Goal: Task Accomplishment & Management: Use online tool/utility

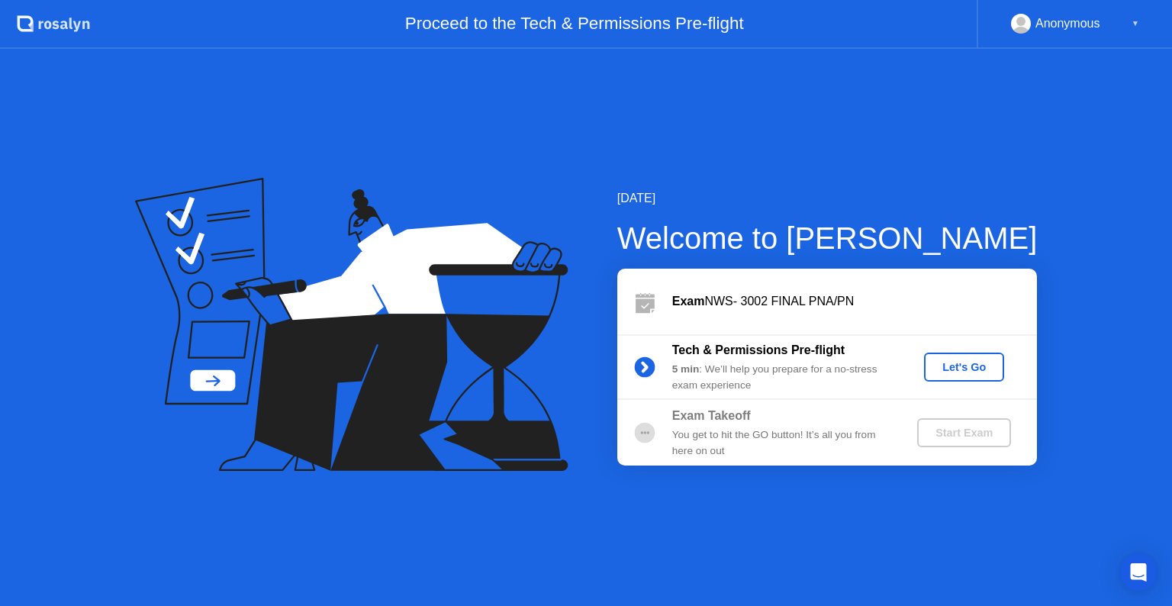
click at [946, 366] on div "Let's Go" at bounding box center [964, 367] width 68 height 12
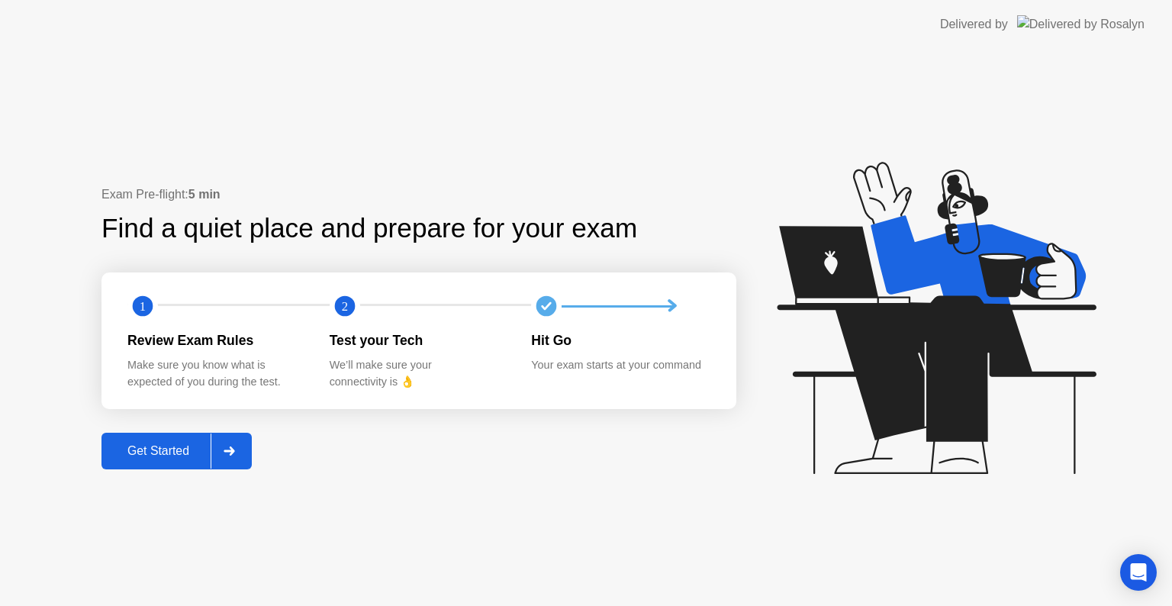
click at [144, 447] on div "Get Started" at bounding box center [158, 451] width 105 height 14
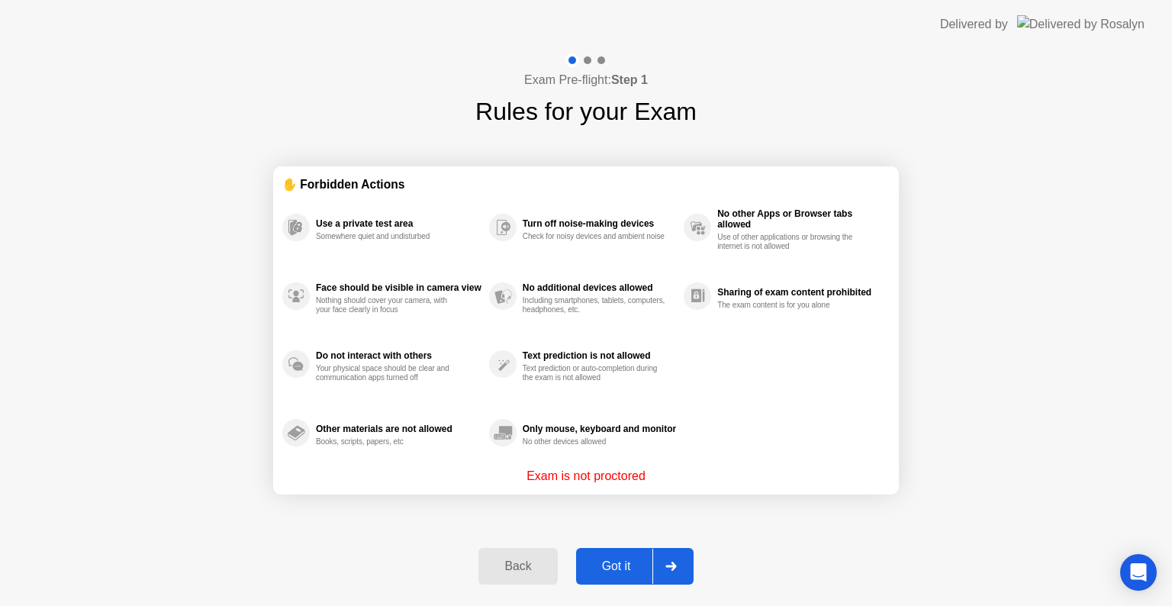
click at [621, 568] on div "Got it" at bounding box center [617, 567] width 72 height 14
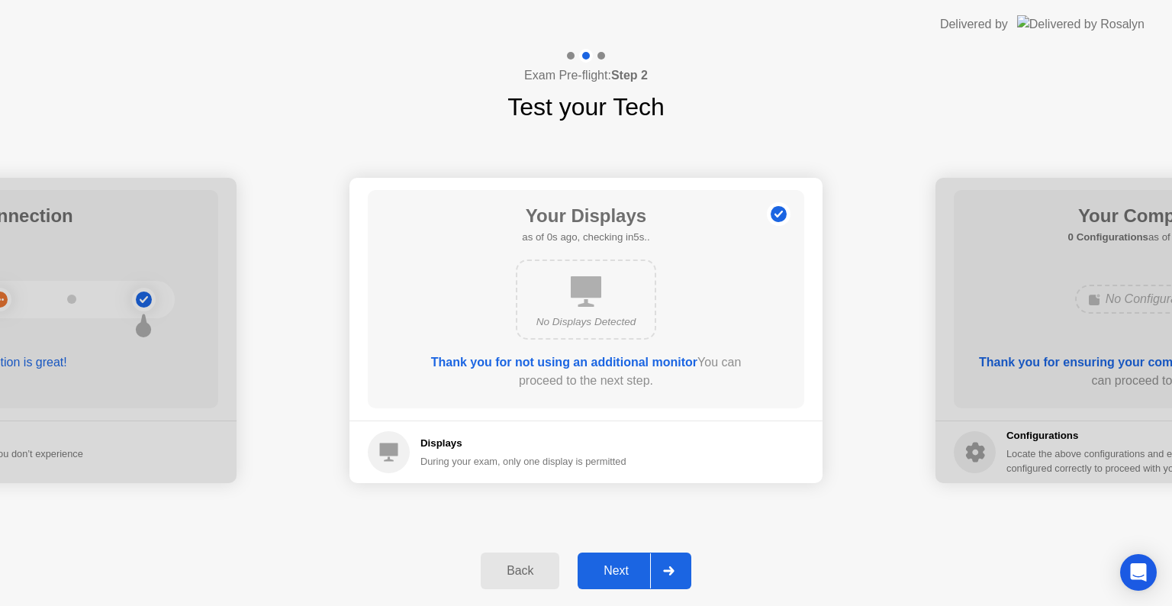
click at [623, 571] on div "Next" at bounding box center [616, 571] width 68 height 14
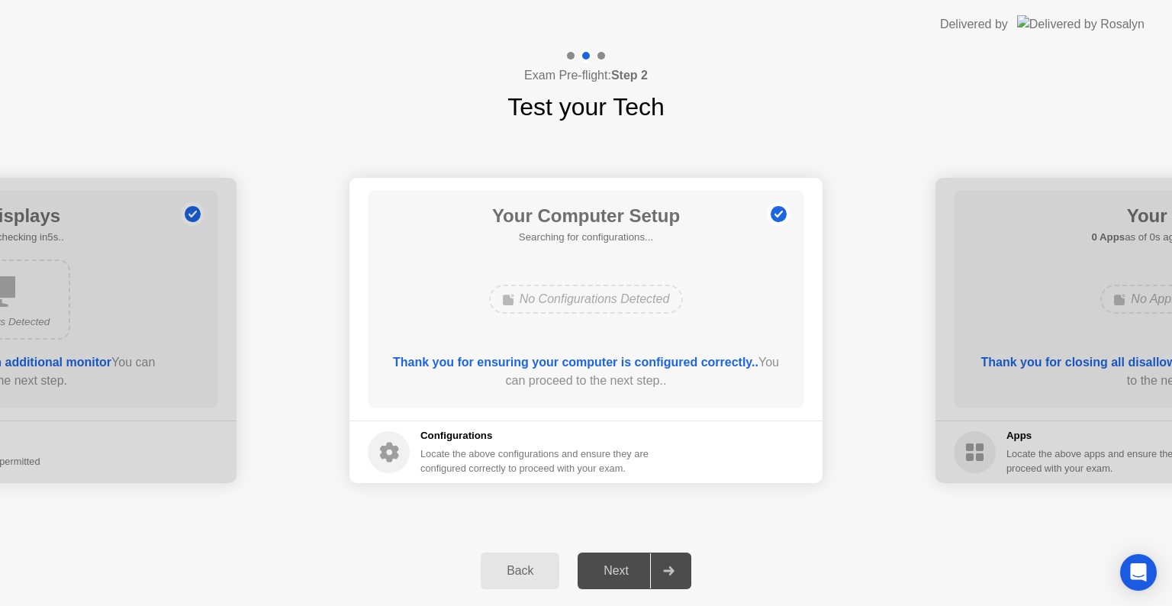
click at [623, 571] on div "Next" at bounding box center [616, 571] width 68 height 14
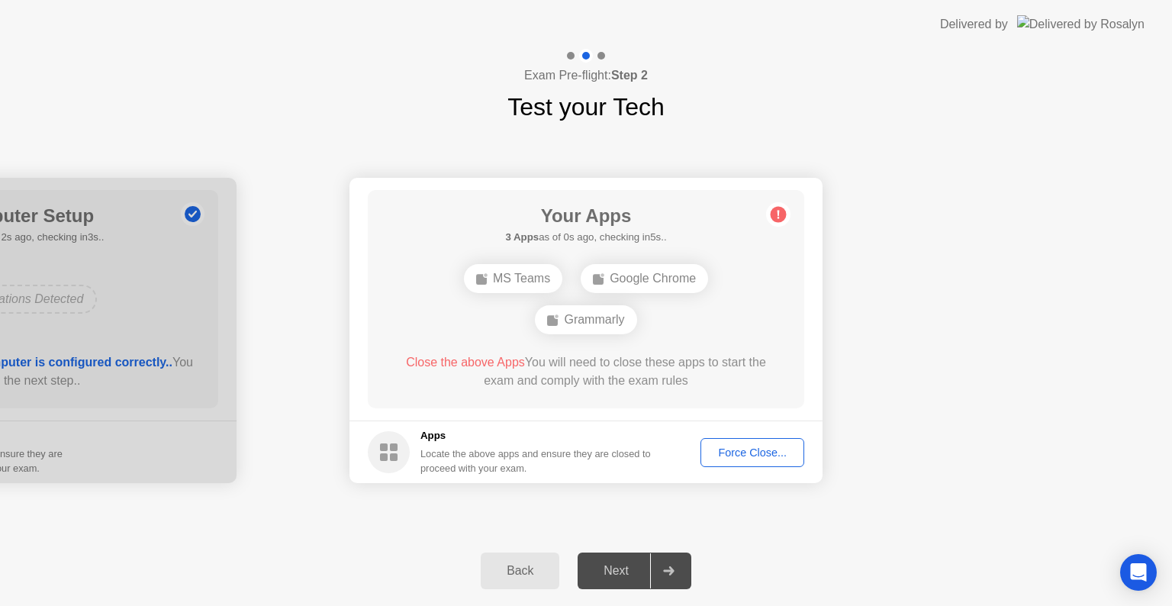
click at [736, 453] on div "Force Close..." at bounding box center [752, 453] width 93 height 12
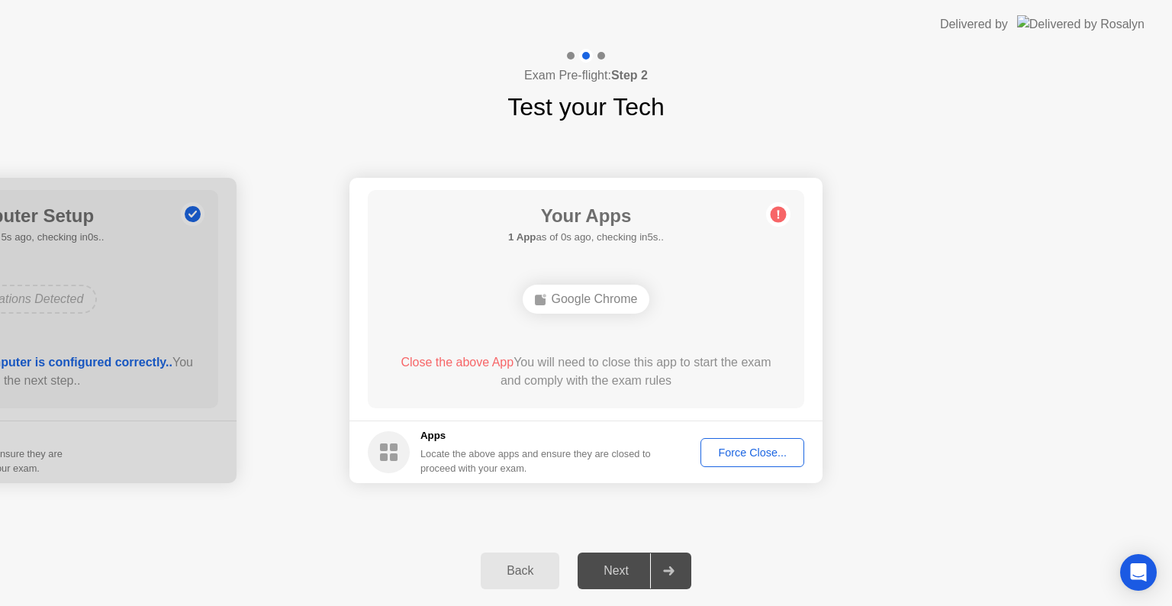
click at [758, 452] on div "Force Close..." at bounding box center [752, 453] width 93 height 12
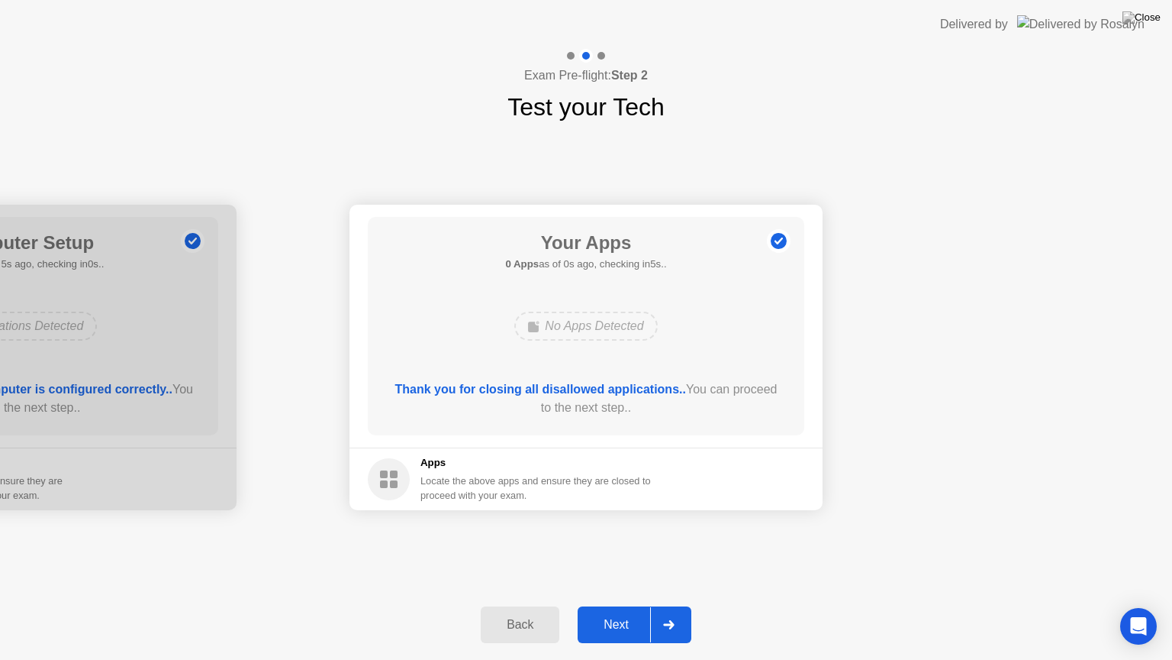
click at [613, 605] on div "Next" at bounding box center [616, 625] width 68 height 14
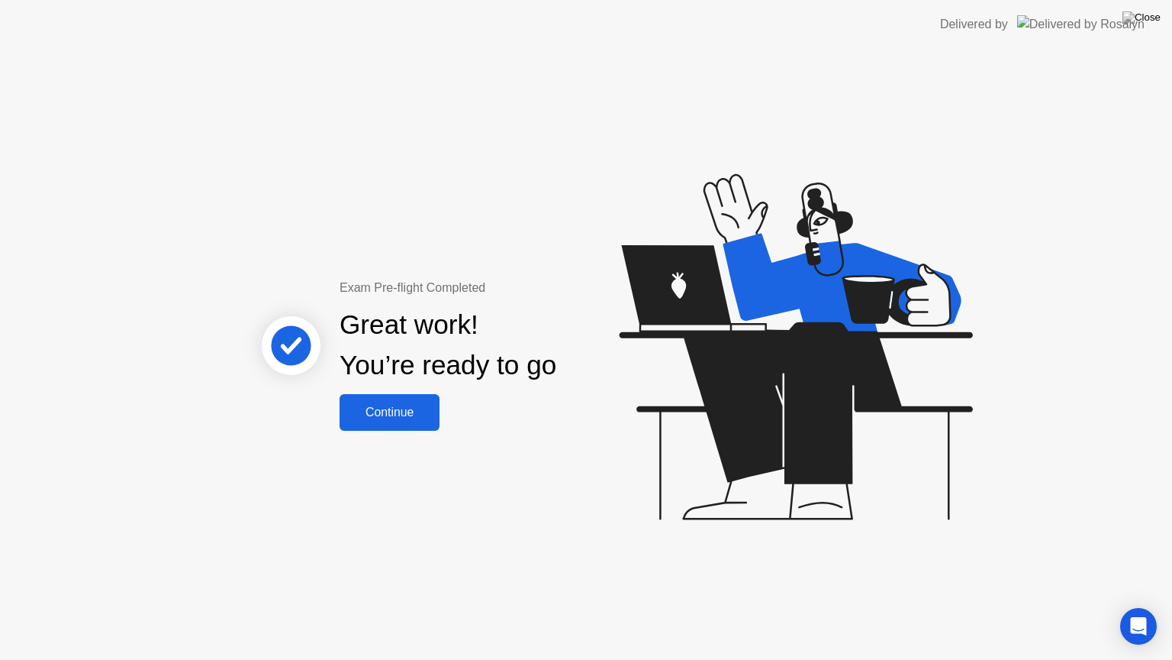
click at [397, 410] on div "Continue" at bounding box center [389, 412] width 91 height 14
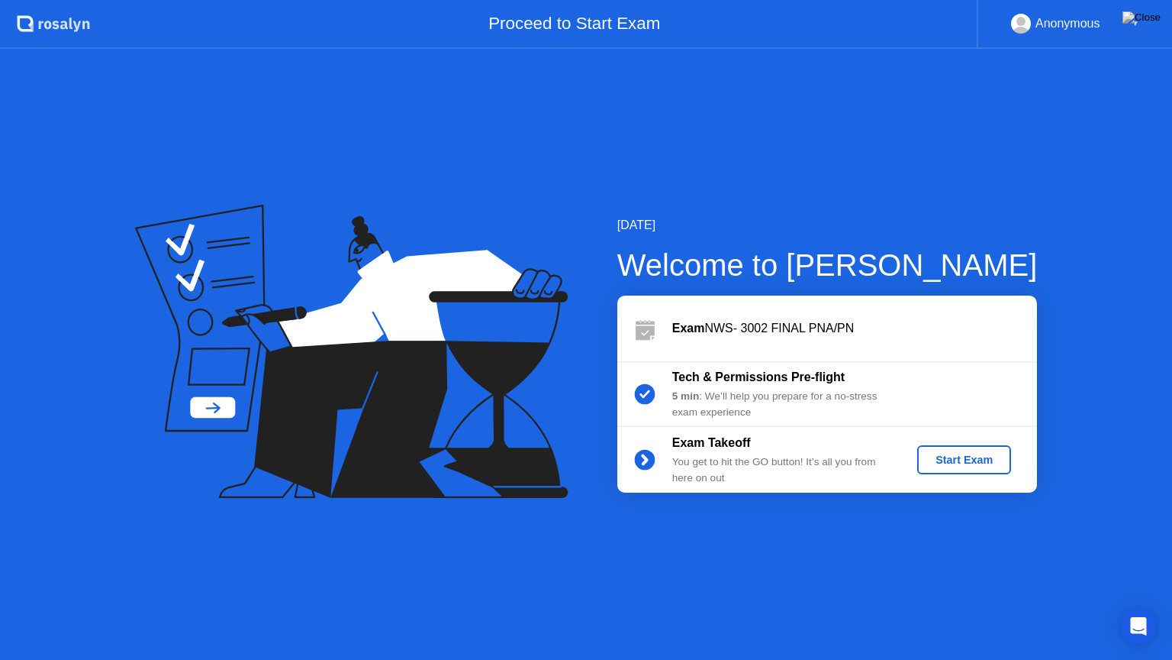
click at [969, 466] on div "Start Exam" at bounding box center [965, 459] width 82 height 12
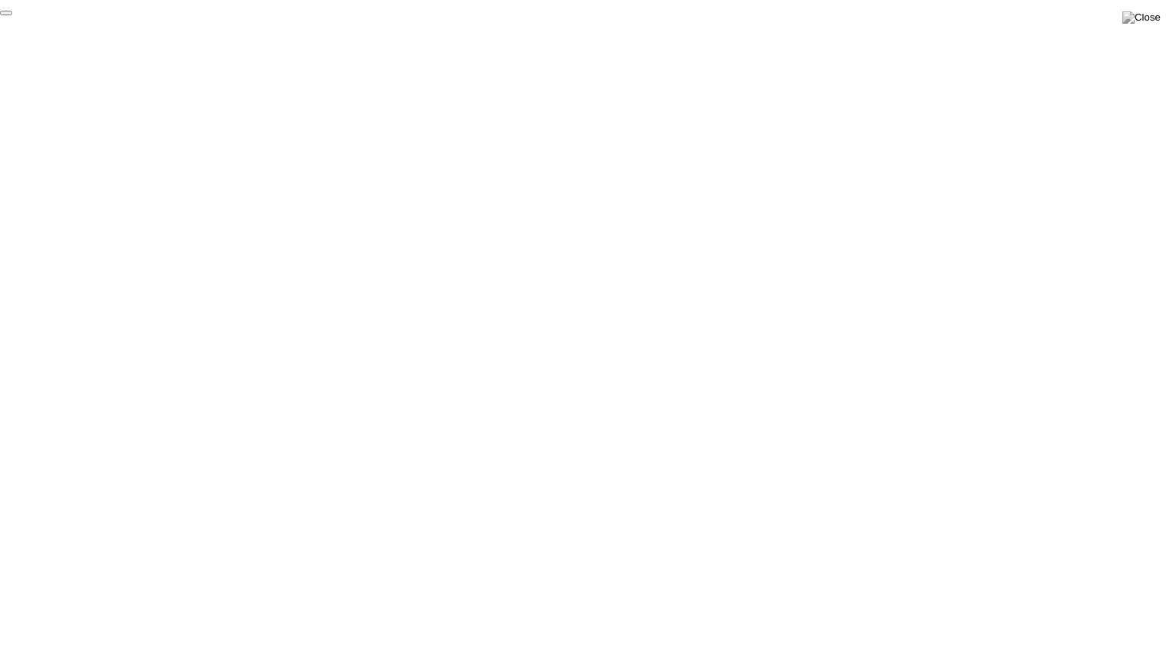
click div "End Proctoring Session"
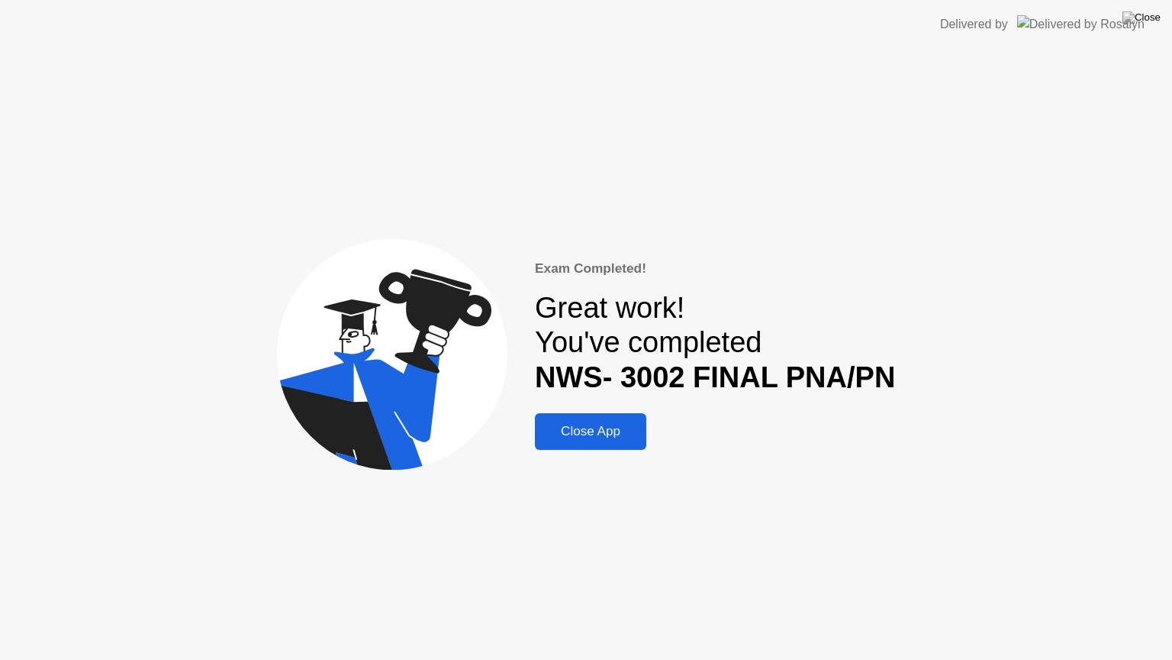
click at [593, 427] on div "Close App" at bounding box center [591, 431] width 102 height 15
